Goal: Task Accomplishment & Management: Use online tool/utility

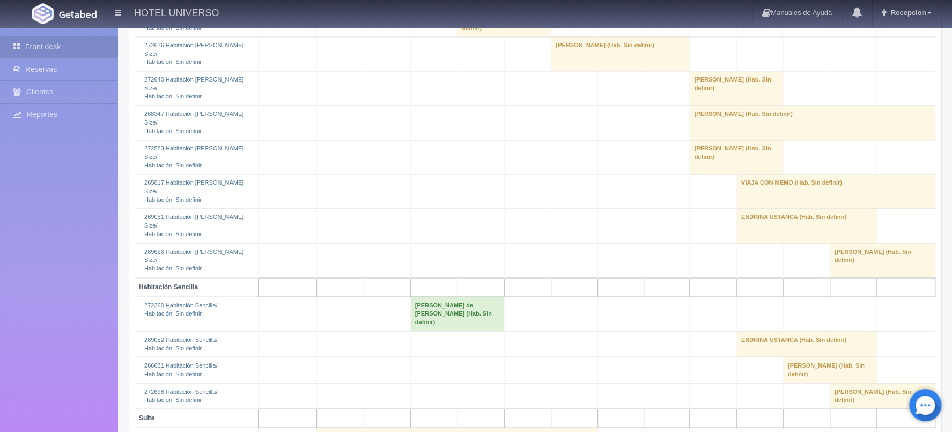
scroll to position [1180, 0]
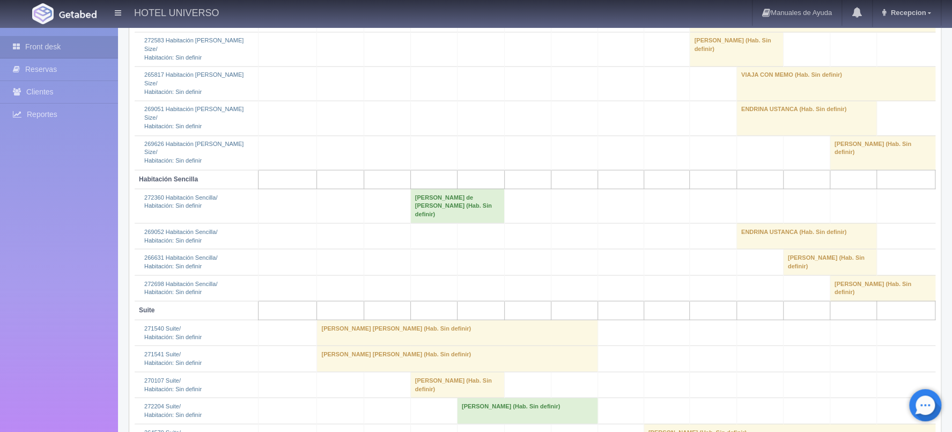
click at [336, 320] on td "Miguel Angel Mora Chavez (Hab. Sin definir)" at bounding box center [457, 333] width 281 height 26
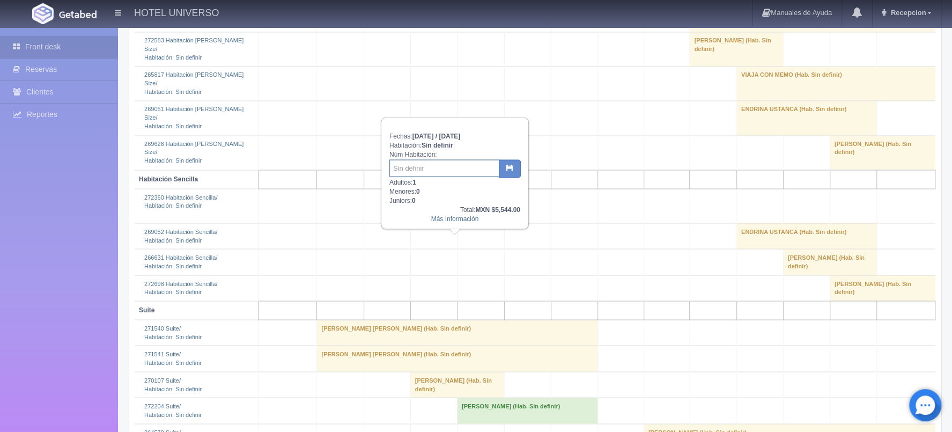
click at [441, 171] on input "text" at bounding box center [444, 167] width 110 height 17
type input "0432"
click at [509, 162] on button "button" at bounding box center [510, 168] width 22 height 18
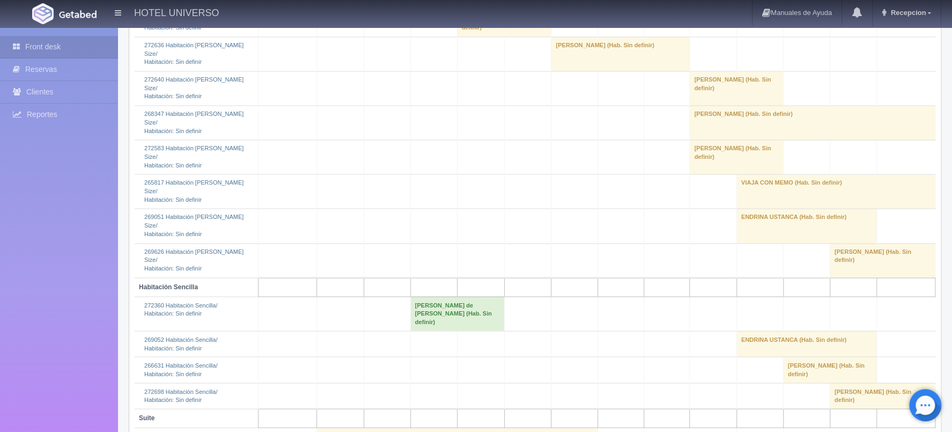
scroll to position [1180, 0]
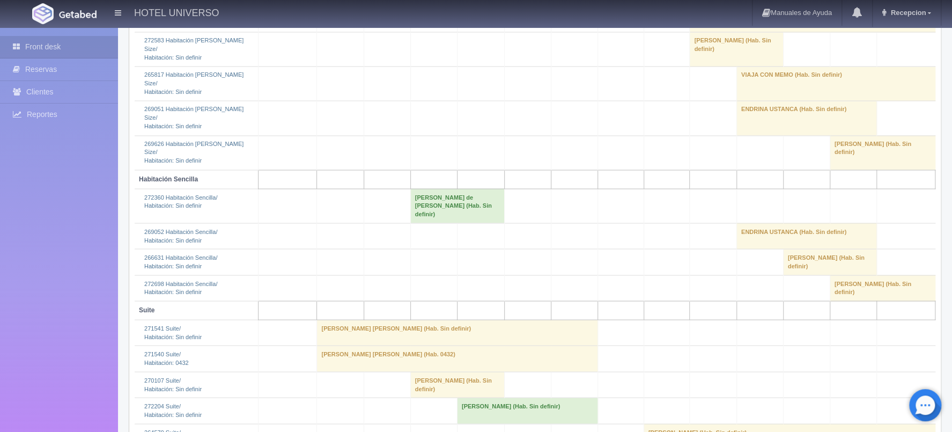
click at [331, 320] on td "[PERSON_NAME] [PERSON_NAME] (Hab. Sin definir)" at bounding box center [457, 333] width 281 height 26
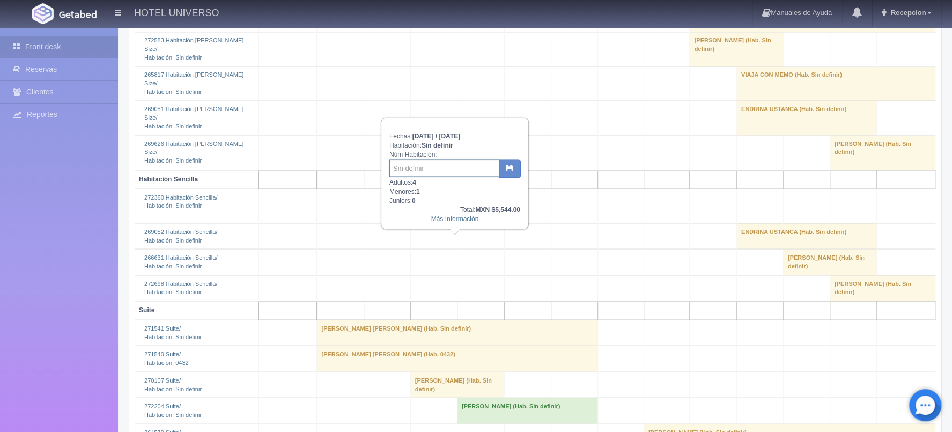
click at [408, 166] on input "text" at bounding box center [444, 167] width 110 height 17
type input "0420"
click at [504, 167] on button "button" at bounding box center [510, 168] width 22 height 18
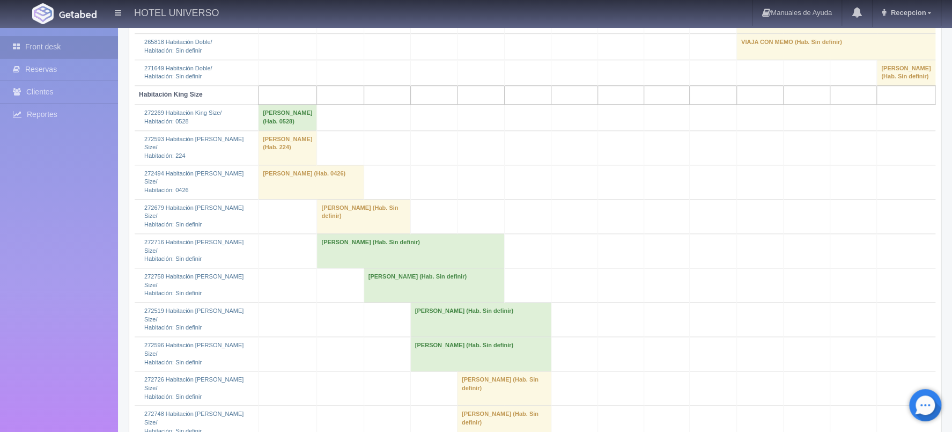
scroll to position [750, 0]
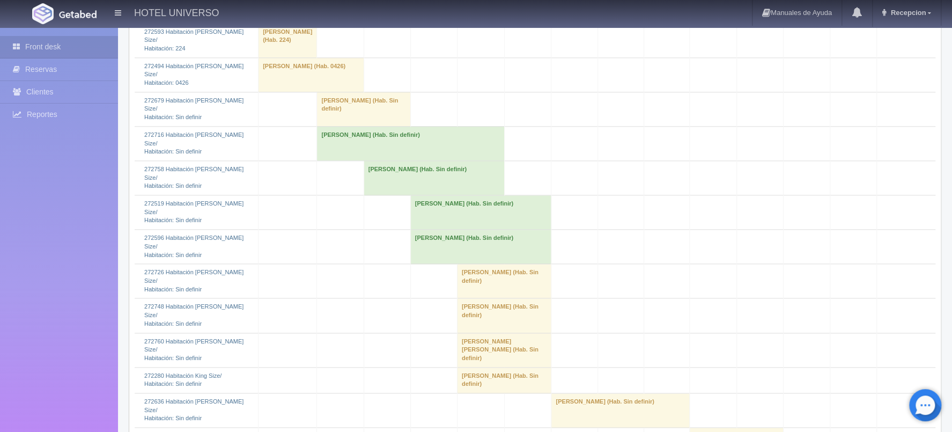
click at [328, 126] on td "[PERSON_NAME] (Hab. Sin definir)" at bounding box center [363, 109] width 93 height 34
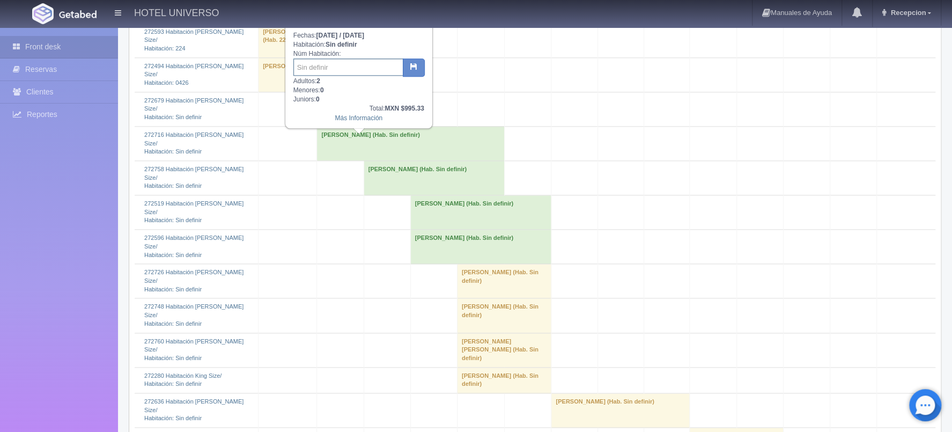
click at [338, 64] on input "text" at bounding box center [348, 66] width 110 height 17
type input "0522"
click at [414, 69] on icon "button" at bounding box center [413, 66] width 7 height 7
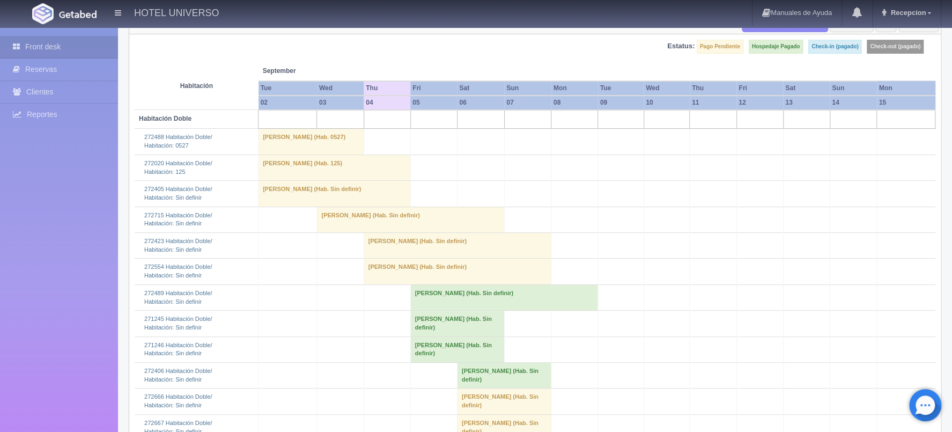
scroll to position [214, 0]
